Goal: Transaction & Acquisition: Purchase product/service

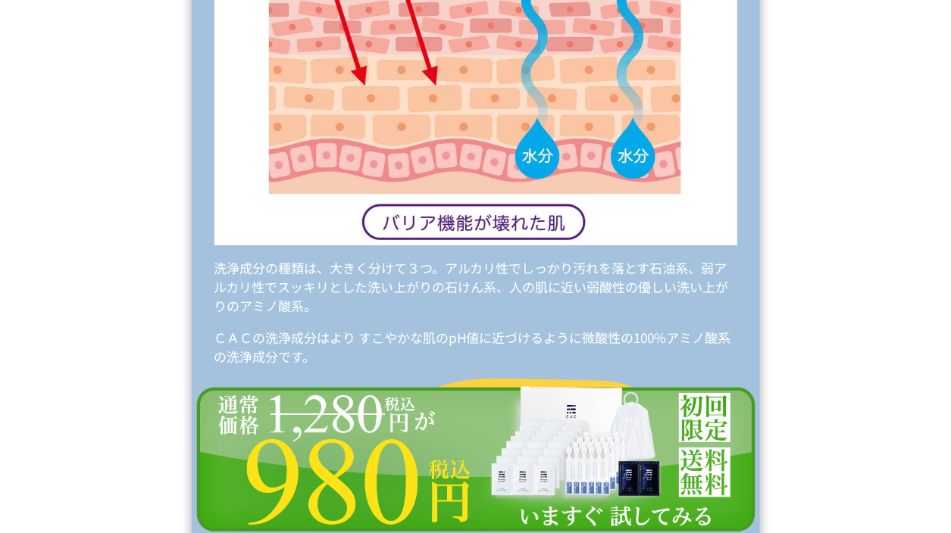
scroll to position [9092, 0]
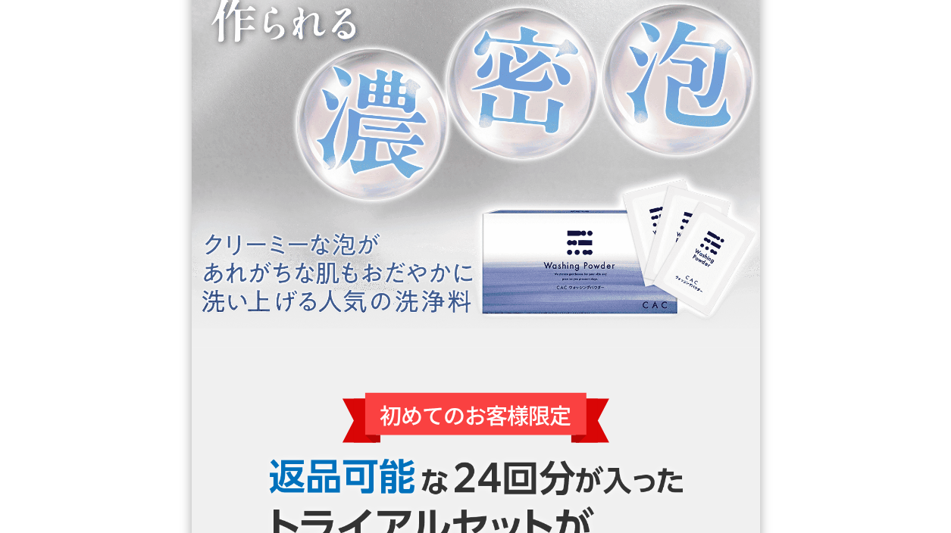
scroll to position [2016, 0]
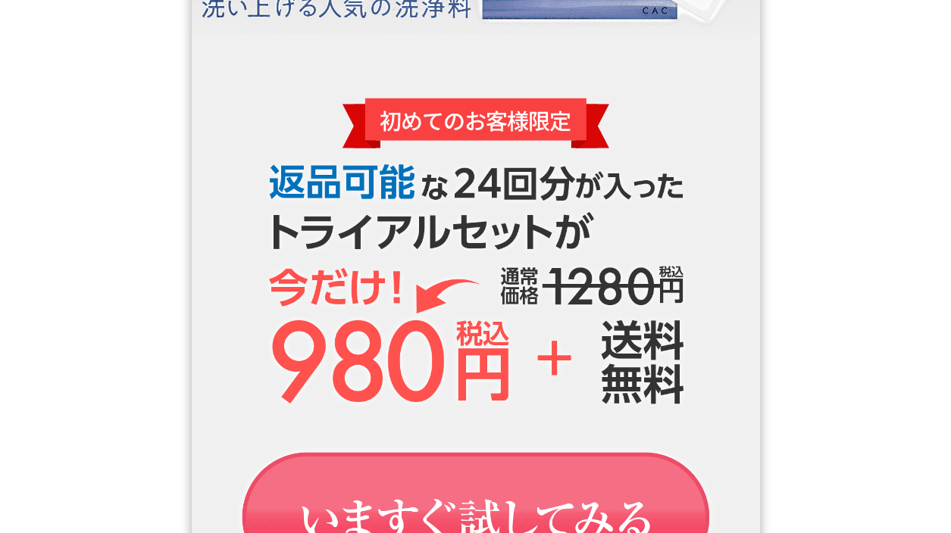
click at [421, 475] on img at bounding box center [476, 535] width 568 height 148
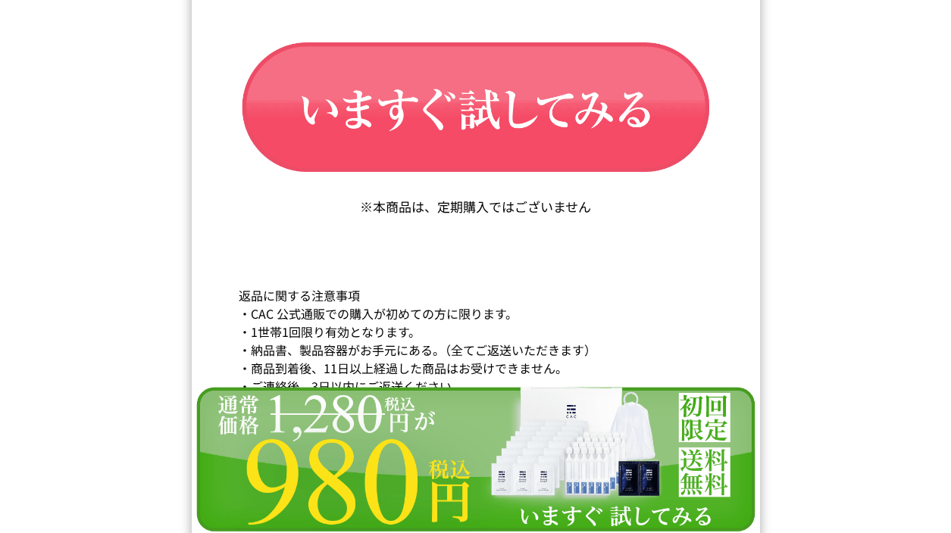
scroll to position [25116, 0]
